Goal: Information Seeking & Learning: Learn about a topic

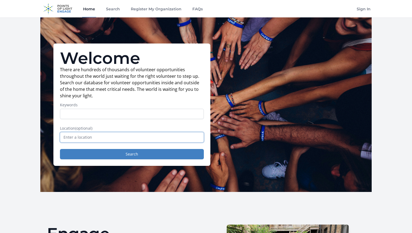
click at [105, 139] on input "text" at bounding box center [132, 137] width 144 height 10
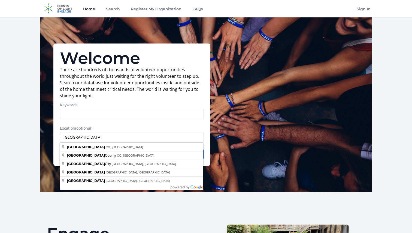
type input "[GEOGRAPHIC_DATA], [GEOGRAPHIC_DATA], [GEOGRAPHIC_DATA]"
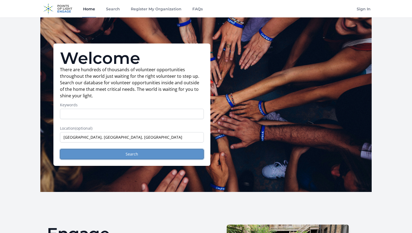
click at [117, 155] on button "Search" at bounding box center [132, 154] width 144 height 10
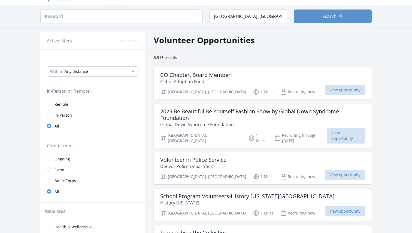
click at [61, 116] on span "In-Person" at bounding box center [62, 115] width 17 height 5
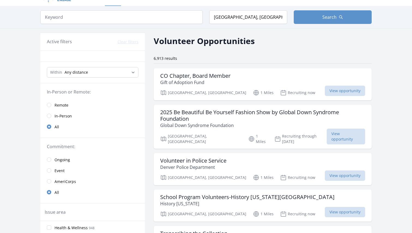
scroll to position [12, 0]
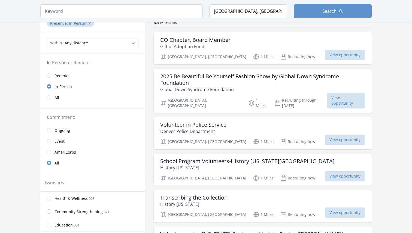
click at [51, 139] on link "Event" at bounding box center [92, 141] width 105 height 11
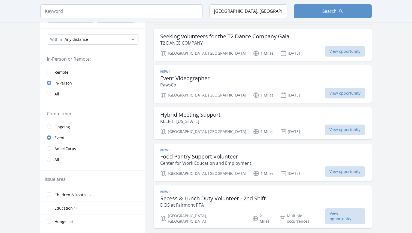
click at [49, 136] on input "radio" at bounding box center [49, 138] width 4 height 4
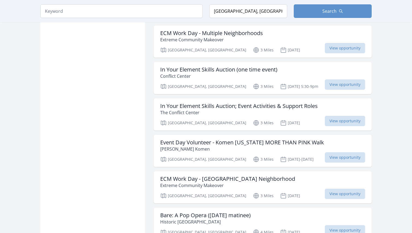
scroll to position [546, 0]
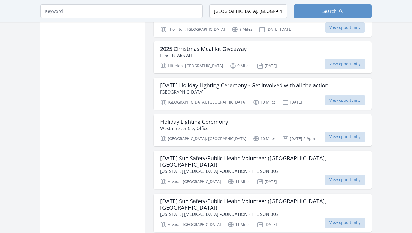
scroll to position [1280, 0]
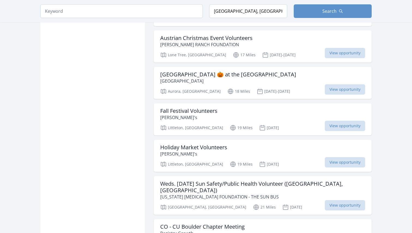
scroll to position [2113, 0]
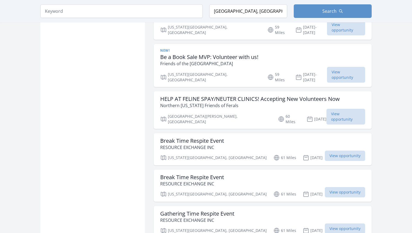
scroll to position [2598, 0]
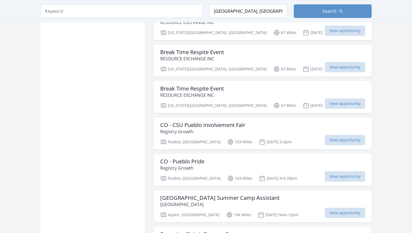
scroll to position [3283, 0]
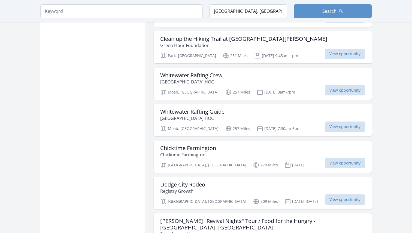
scroll to position [3957, 0]
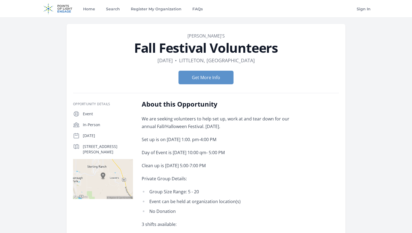
scroll to position [0, 0]
